Goal: Book appointment/travel/reservation

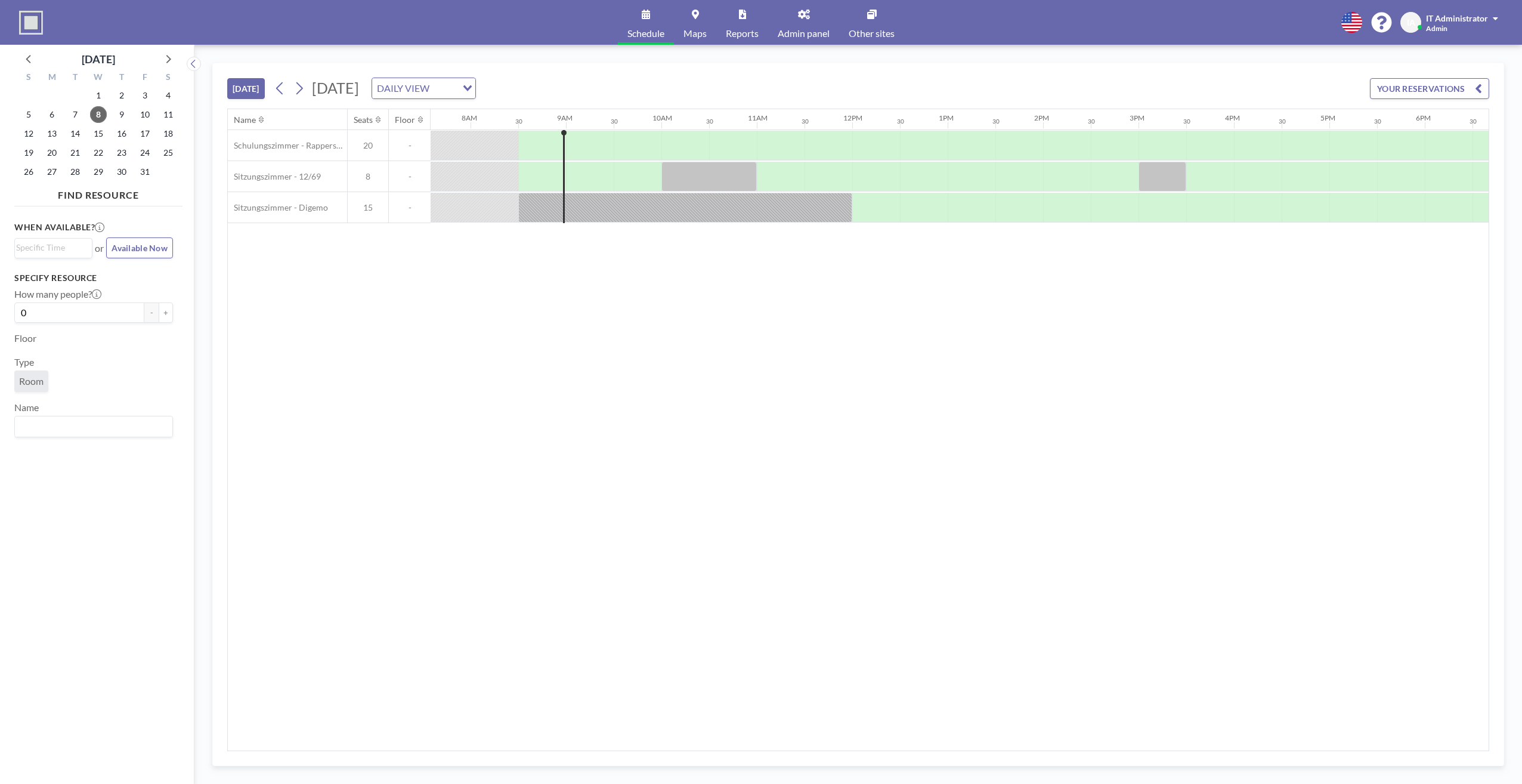
scroll to position [0, 763]
click at [536, 299] on div "Name Seats Floor 12AM 30 1AM 30 2AM 30 3AM 30 4AM 30 5AM 30 6AM 30 7AM 30 8AM 3…" at bounding box center [858, 429] width 1261 height 641
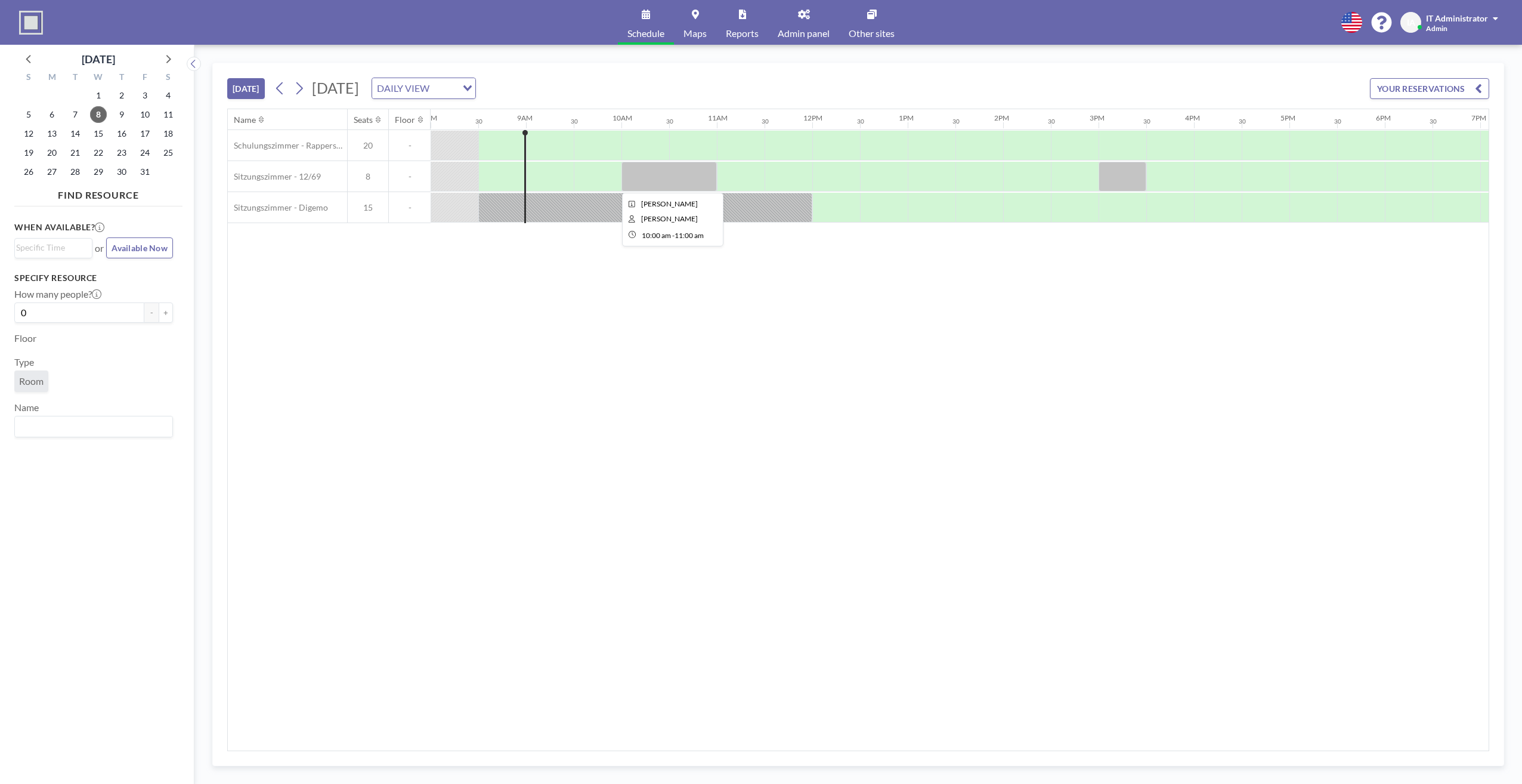
click at [686, 414] on div "Name Seats Floor 12AM 30 1AM 30 2AM 30 3AM 30 4AM 30 5AM 30 6AM 30 7AM 30 8AM 3…" at bounding box center [858, 429] width 1261 height 641
click at [40, 572] on div "When available? Loading... or Available Now Specify resource How many people? 0…" at bounding box center [98, 485] width 168 height 549
click at [123, 582] on div "When available? Loading... or Available Now Specify resource How many people? 0…" at bounding box center [98, 485] width 168 height 549
click at [852, 295] on div "Name Seats Floor 12AM 30 1AM 30 2AM 30 3AM 30 4AM 30 5AM 30 6AM 30 7AM 30 8AM 3…" at bounding box center [858, 429] width 1261 height 641
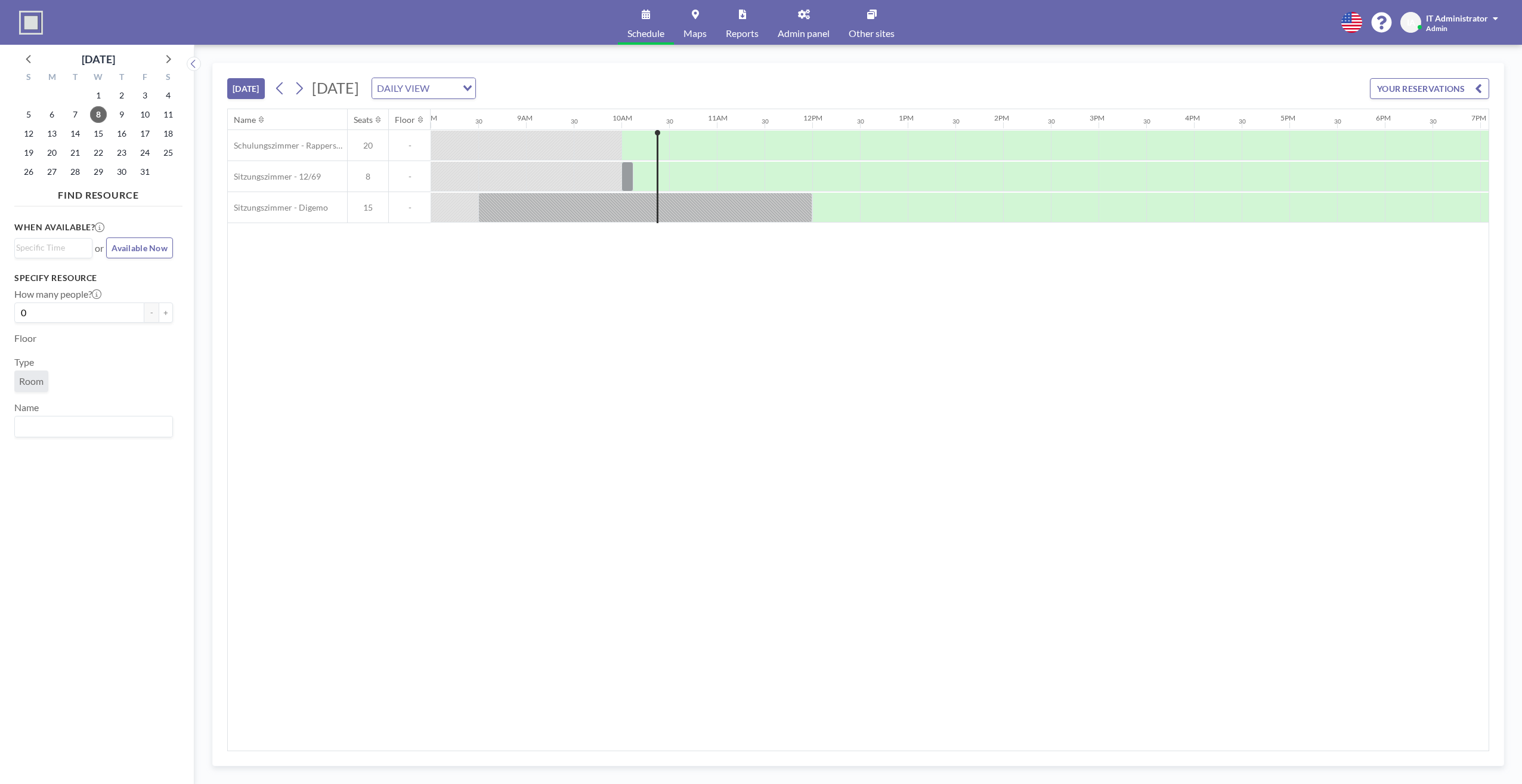
drag, startPoint x: 623, startPoint y: 377, endPoint x: 625, endPoint y: 362, distance: 15.1
click at [624, 379] on div "Name Seats Floor 12AM 30 1AM 30 2AM 30 3AM 30 4AM 30 5AM 30 6AM 30 7AM 30 8AM 3…" at bounding box center [858, 429] width 1261 height 641
click at [833, 470] on div "Name Seats Floor 12AM 30 1AM 30 2AM 30 3AM 30 4AM 30 5AM 30 6AM 30 7AM 30 8AM 3…" at bounding box center [858, 429] width 1261 height 641
drag, startPoint x: 399, startPoint y: 333, endPoint x: 385, endPoint y: 321, distance: 18.4
click at [398, 333] on div "Name Seats Floor 12AM 30 1AM 30 2AM 30 3AM 30 4AM 30 5AM 30 6AM 30 7AM 30 8AM 3…" at bounding box center [858, 429] width 1261 height 641
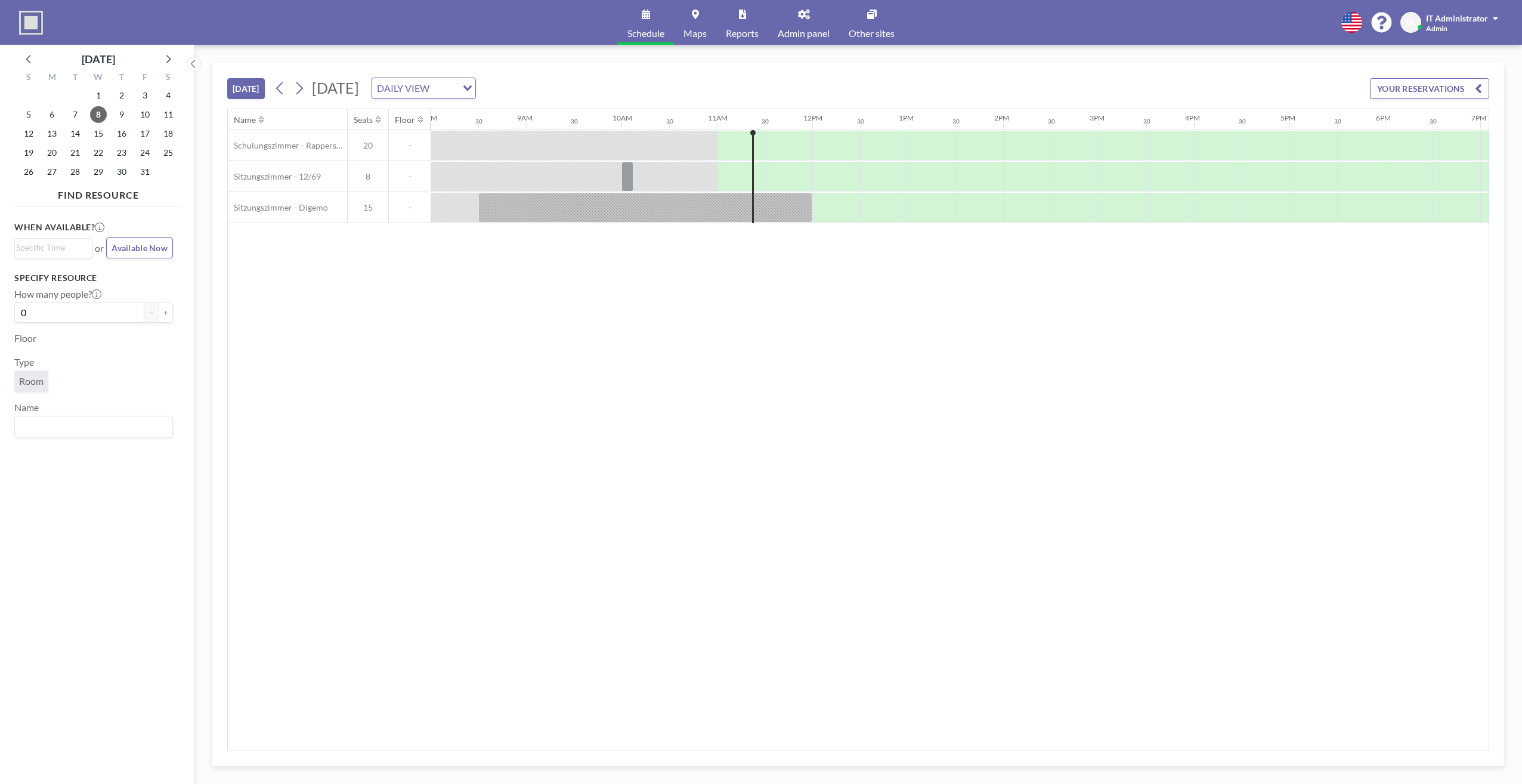
click at [696, 352] on div "Name Seats Floor 12AM 30 1AM 30 2AM 30 3AM 30 4AM 30 5AM 30 6AM 30 7AM 30 8AM 3…" at bounding box center [858, 429] width 1261 height 641
click at [323, 381] on div "Name Seats Floor 12AM 30 1AM 30 2AM 30 3AM 30 4AM 30 5AM 30 6AM 30 7AM 30 8AM 3…" at bounding box center [858, 429] width 1261 height 641
